Goal: Check status: Check status

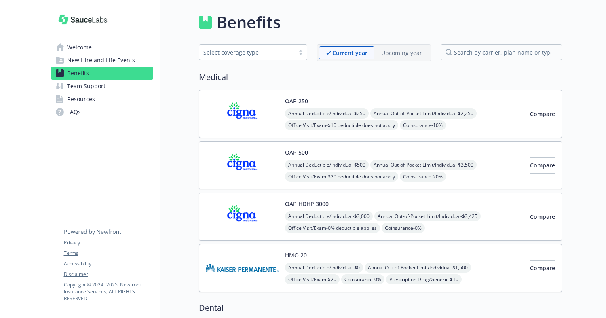
scroll to position [1302, 0]
